Goal: Check status

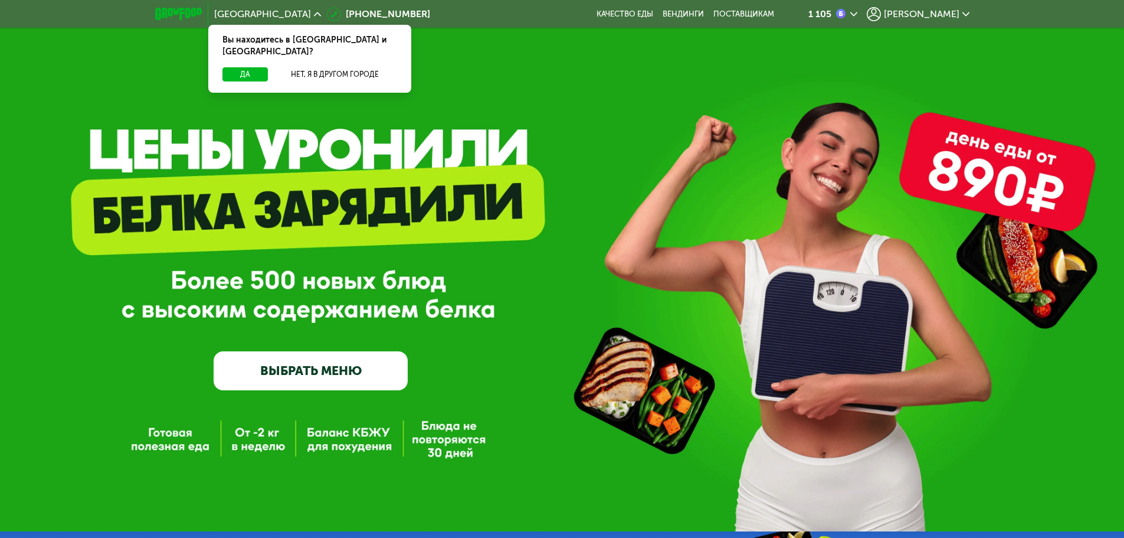
click at [857, 8] on div "1 105" at bounding box center [832, 14] width 49 height 14
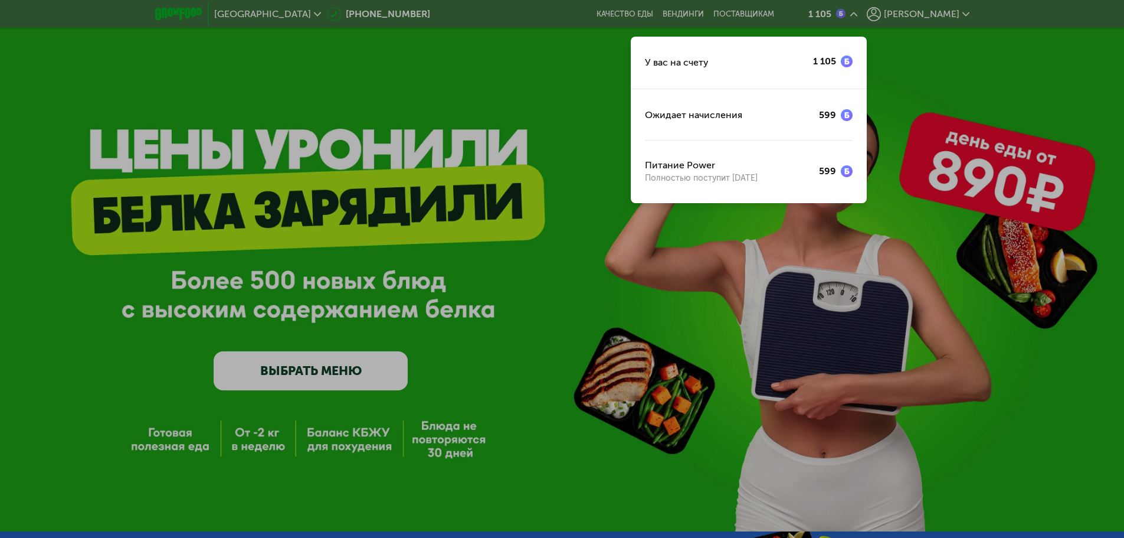
click at [454, 23] on div at bounding box center [562, 269] width 1124 height 538
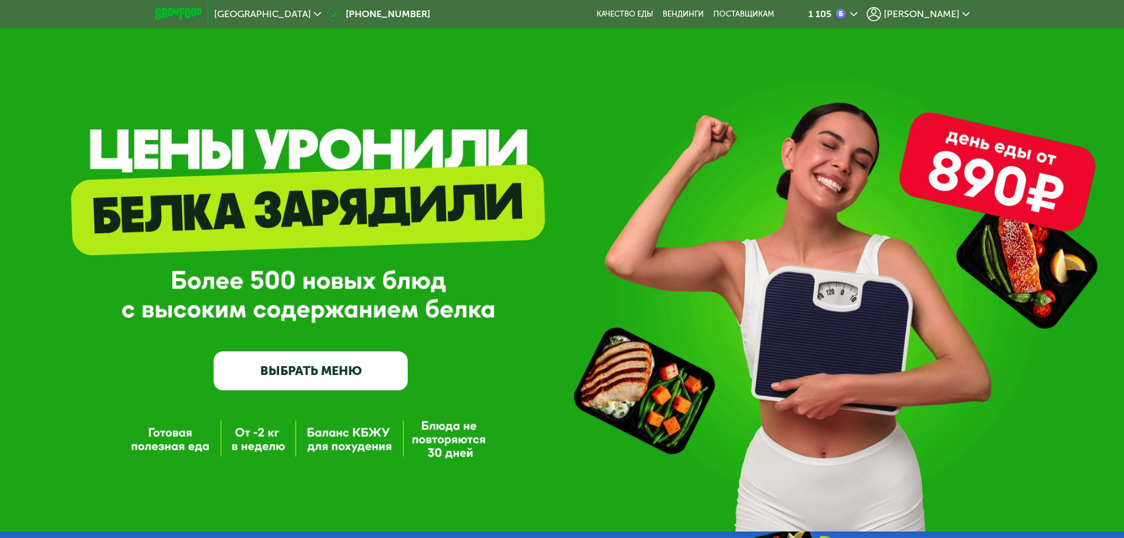
click at [967, 18] on div "[PERSON_NAME]" at bounding box center [918, 14] width 103 height 14
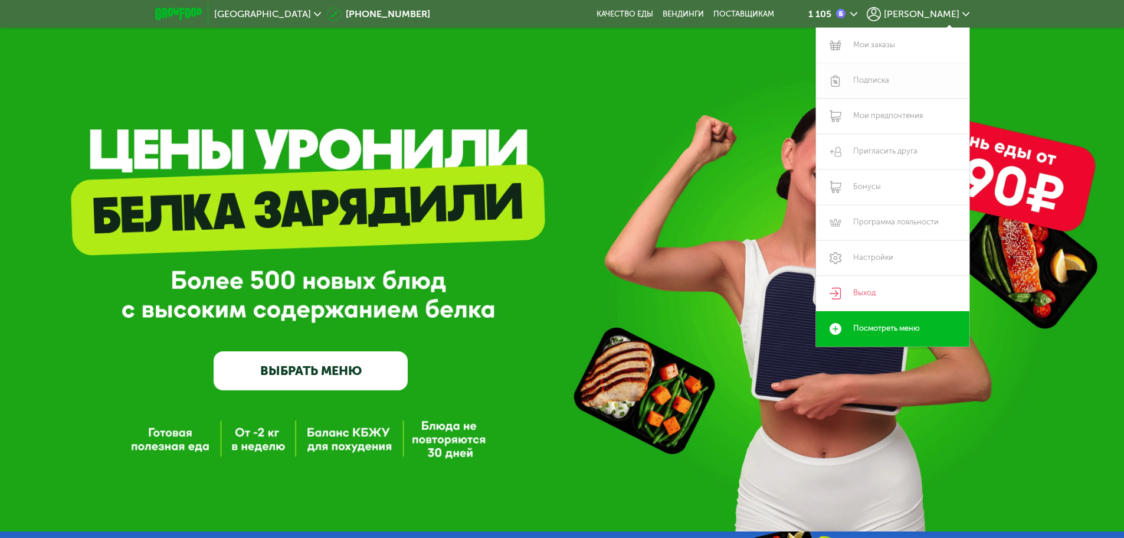
click at [870, 87] on link "Подписка" at bounding box center [892, 80] width 153 height 35
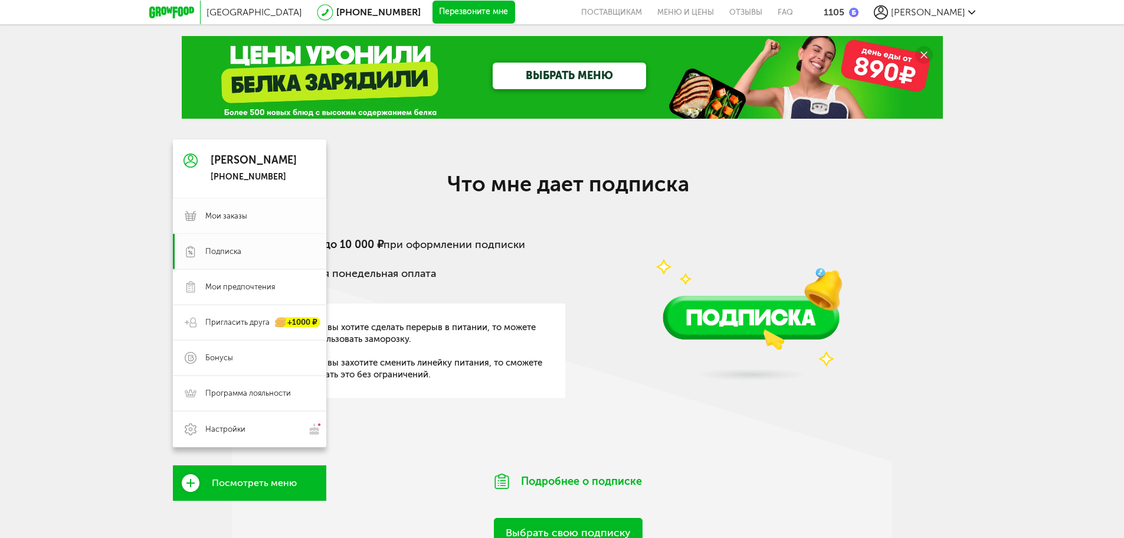
click at [238, 219] on span "Мои заказы" at bounding box center [226, 216] width 42 height 11
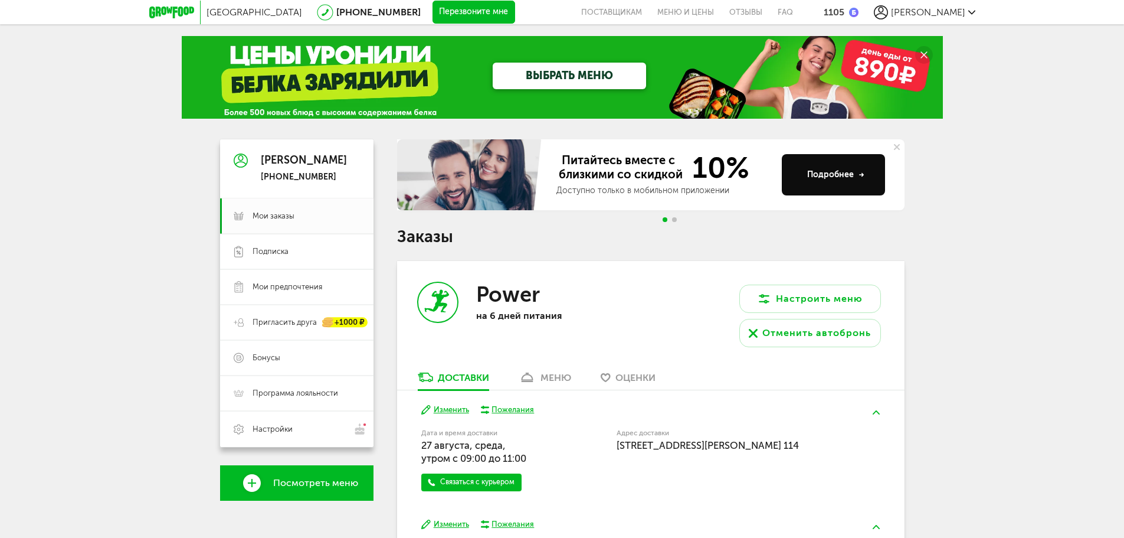
click at [458, 523] on button "Изменить" at bounding box center [445, 524] width 48 height 11
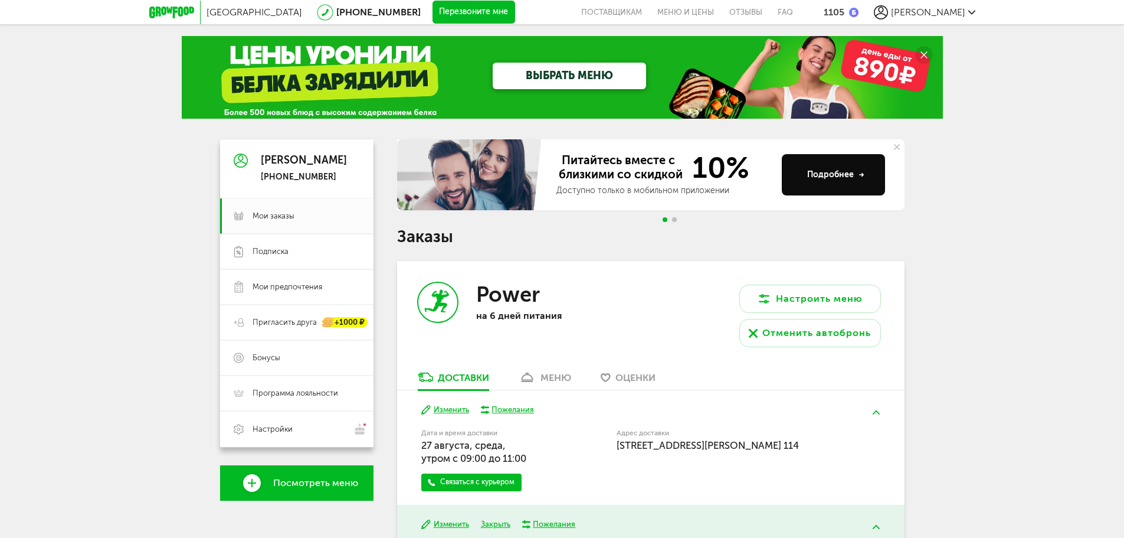
click at [440, 411] on button "Изменить" at bounding box center [445, 409] width 48 height 11
